Goal: Find specific page/section: Find specific page/section

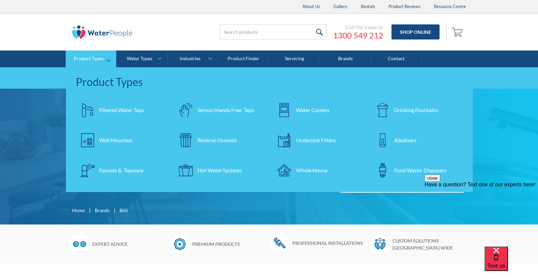
click at [110, 109] on div "Filtered Water Taps" at bounding box center [121, 110] width 45 height 8
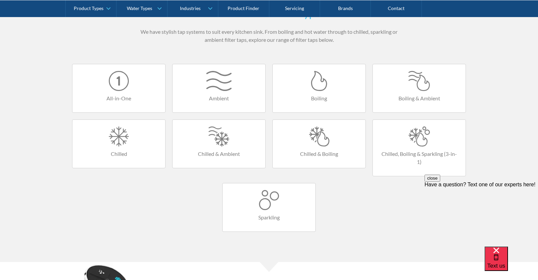
click at [223, 99] on h4 "Ambient" at bounding box center [218, 98] width 79 height 8
